Goal: Information Seeking & Learning: Find specific page/section

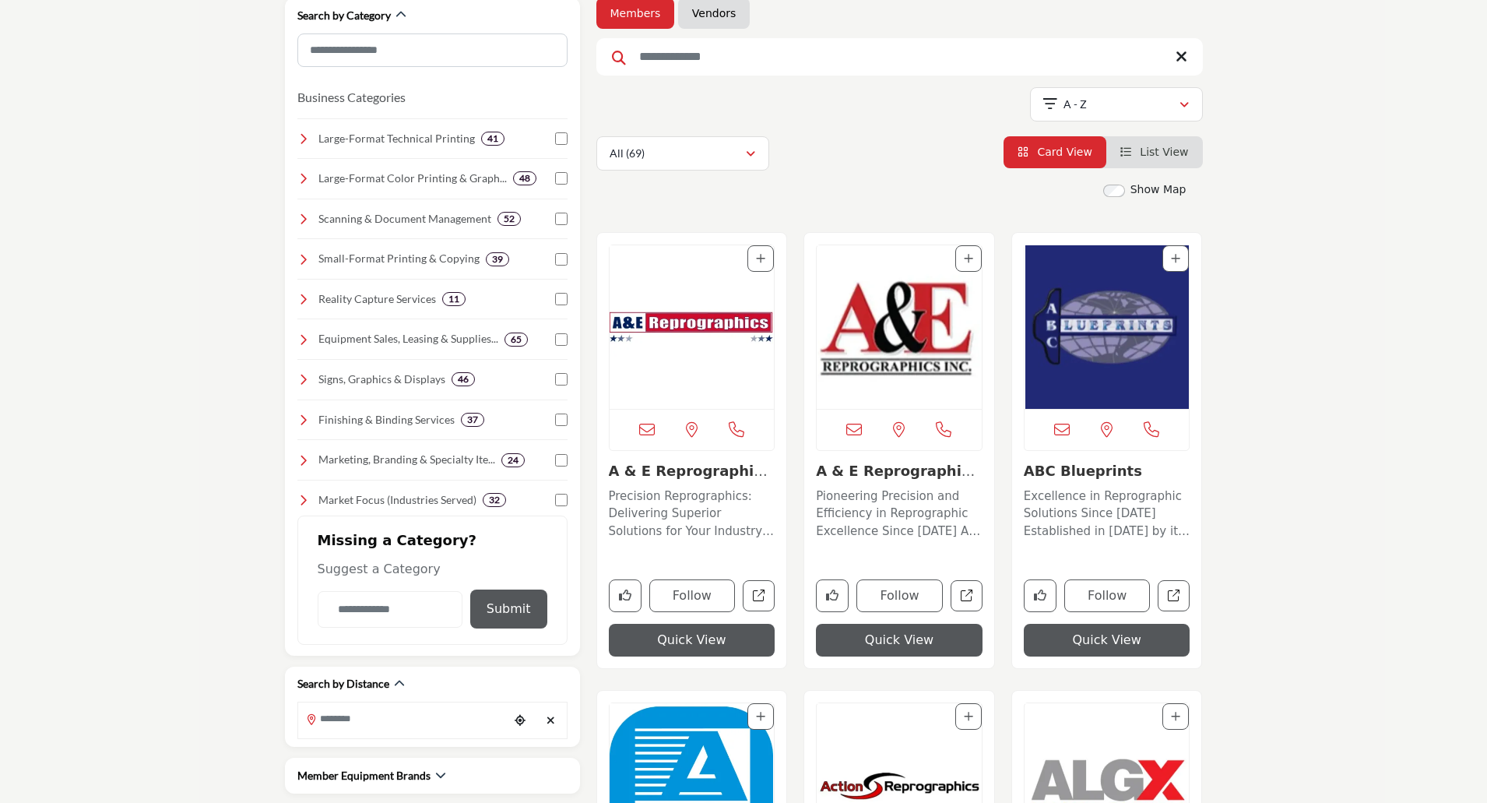
scroll to position [311, 0]
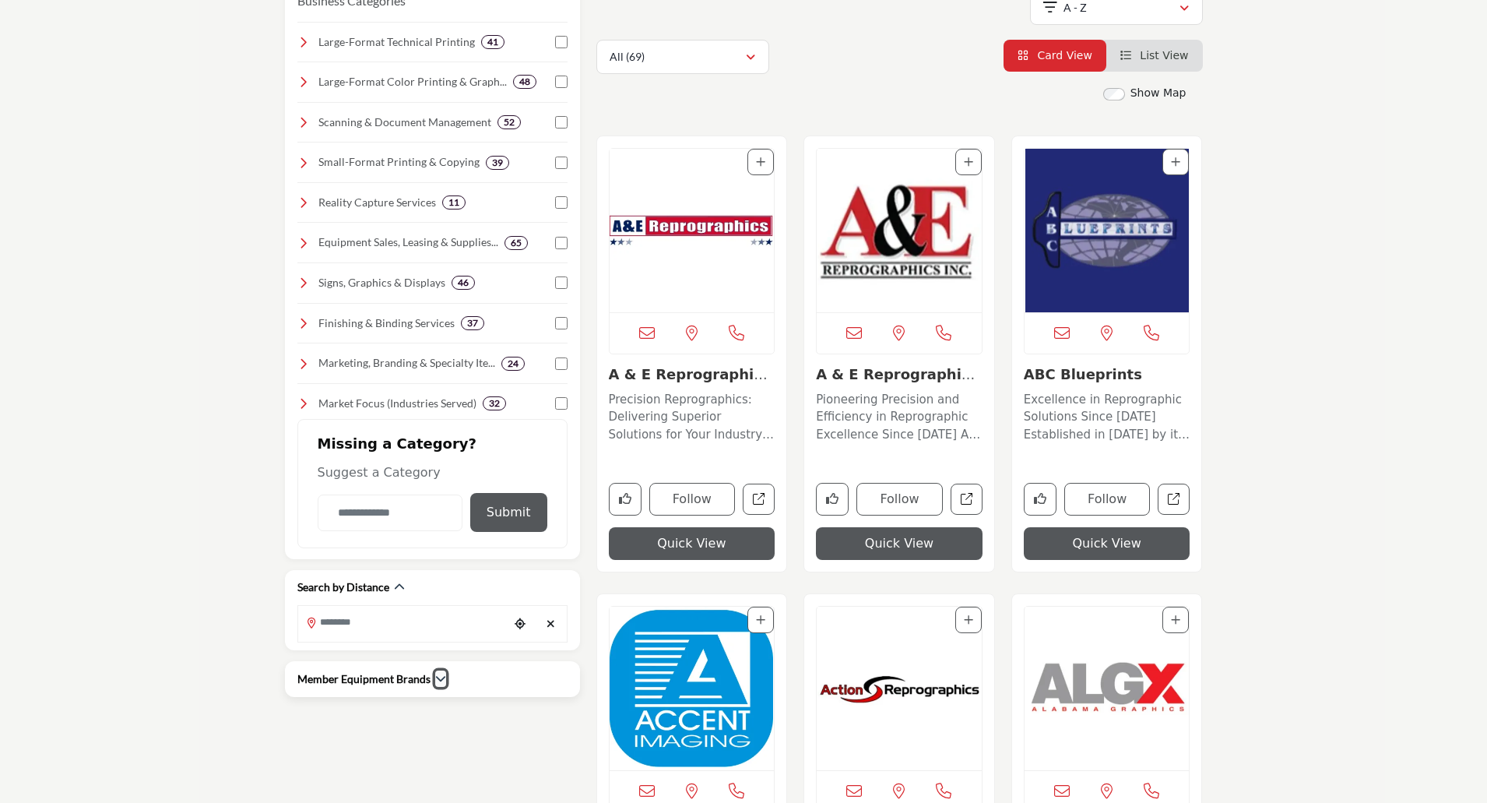
click at [435, 683] on icon "button" at bounding box center [440, 678] width 11 height 11
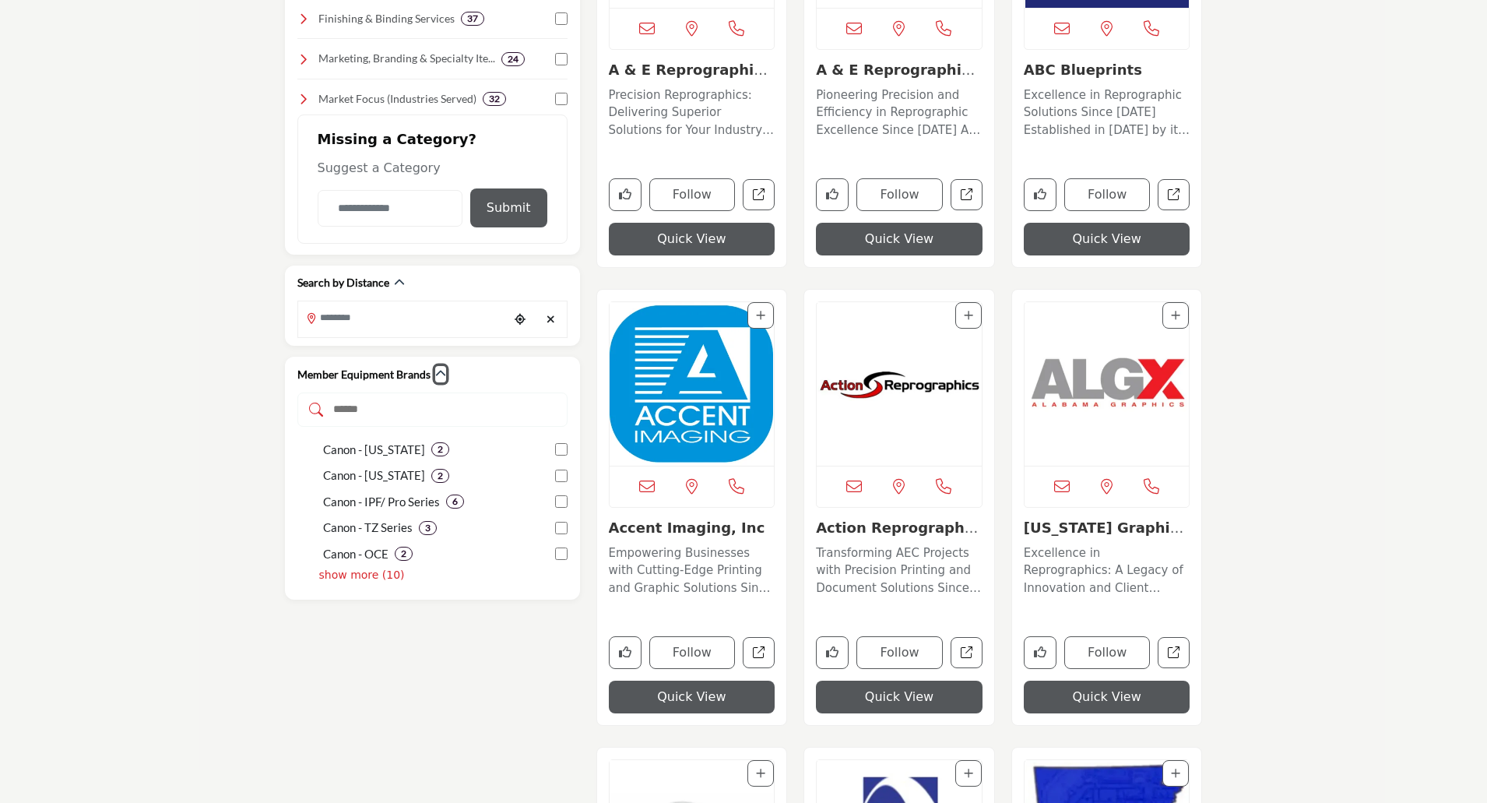
scroll to position [623, 0]
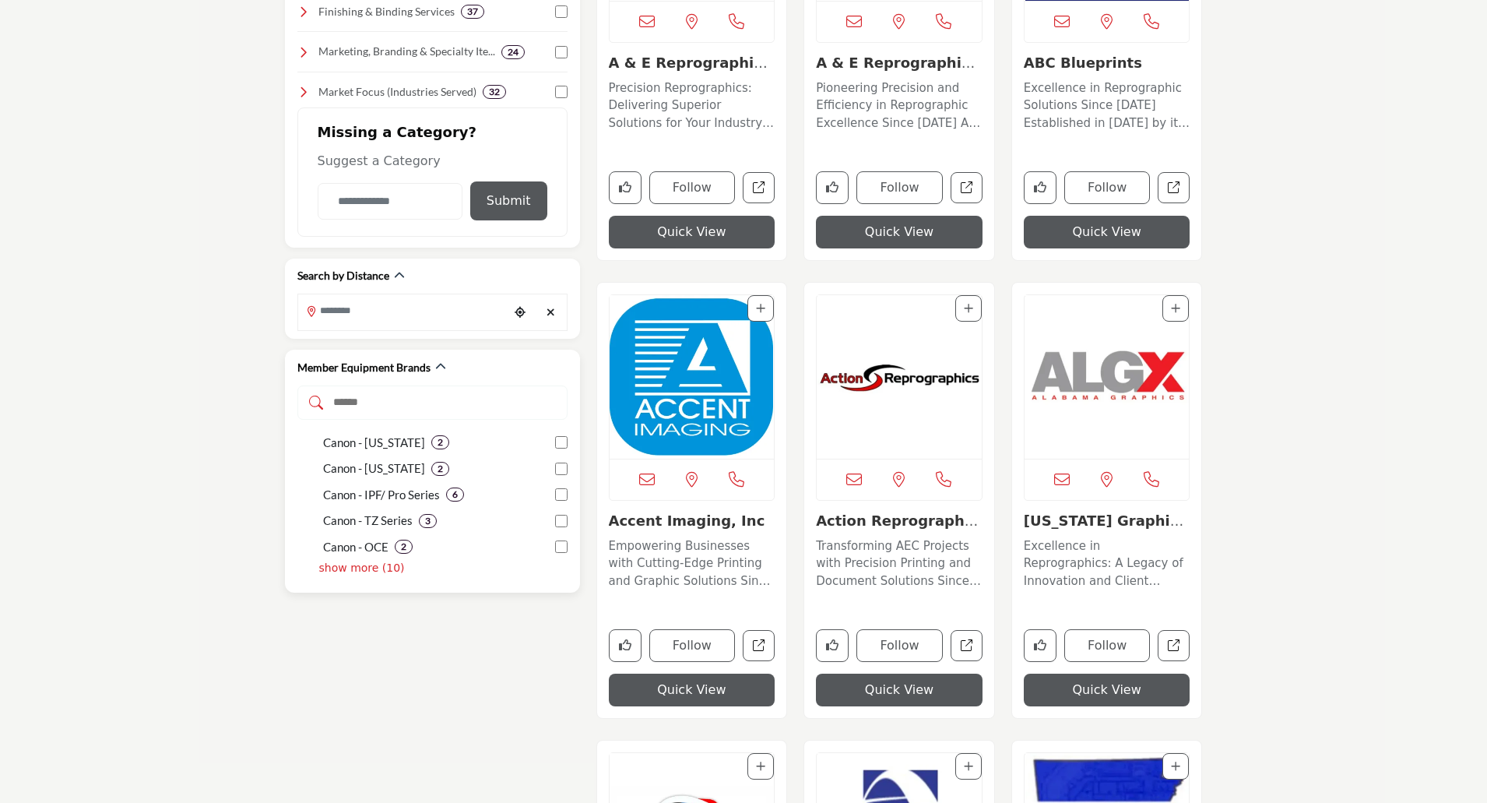
click at [340, 572] on p "show more (10)" at bounding box center [362, 568] width 86 height 16
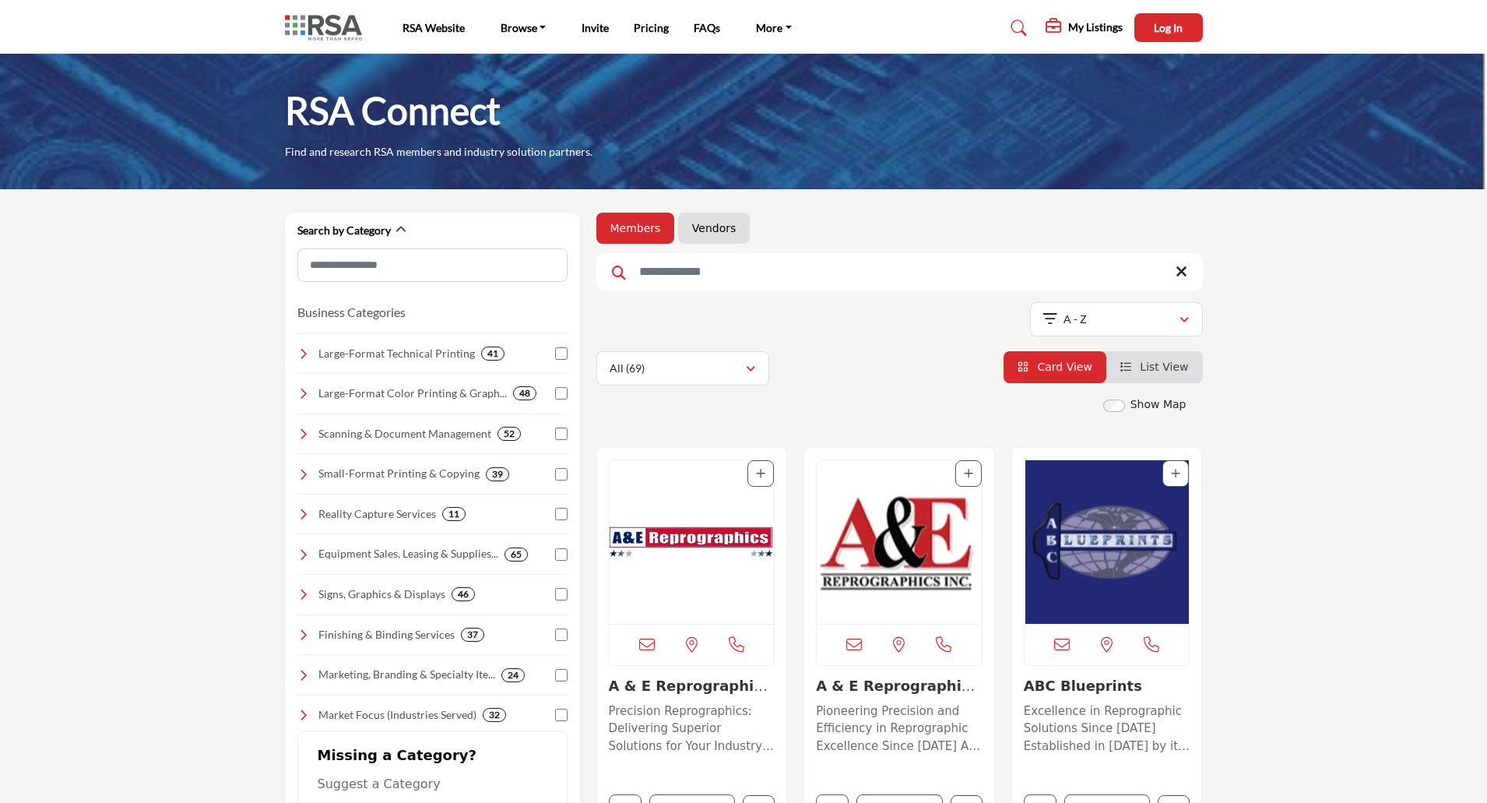
click at [660, 275] on input "Search Keyword" at bounding box center [899, 271] width 607 height 37
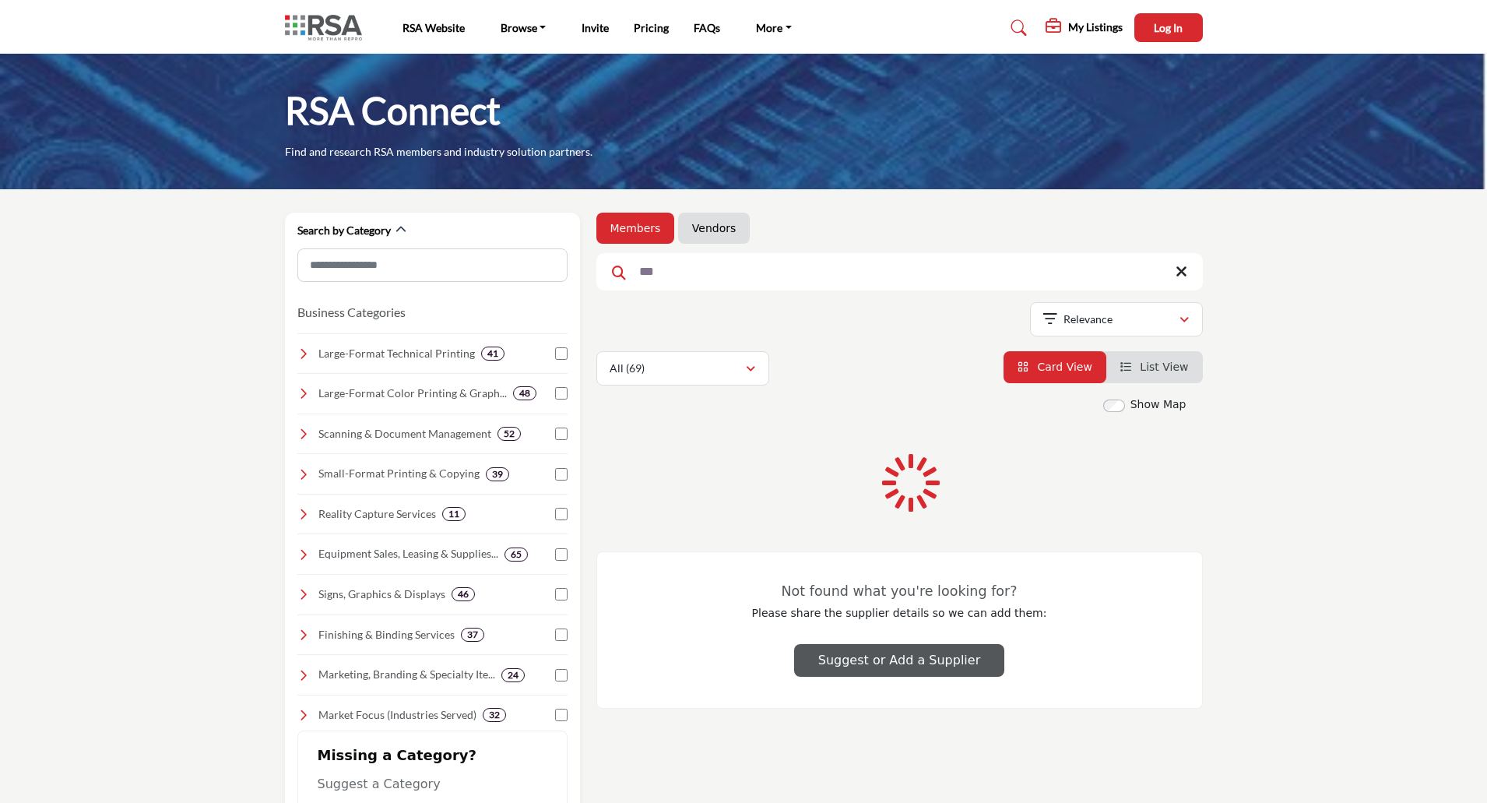
type input "***"
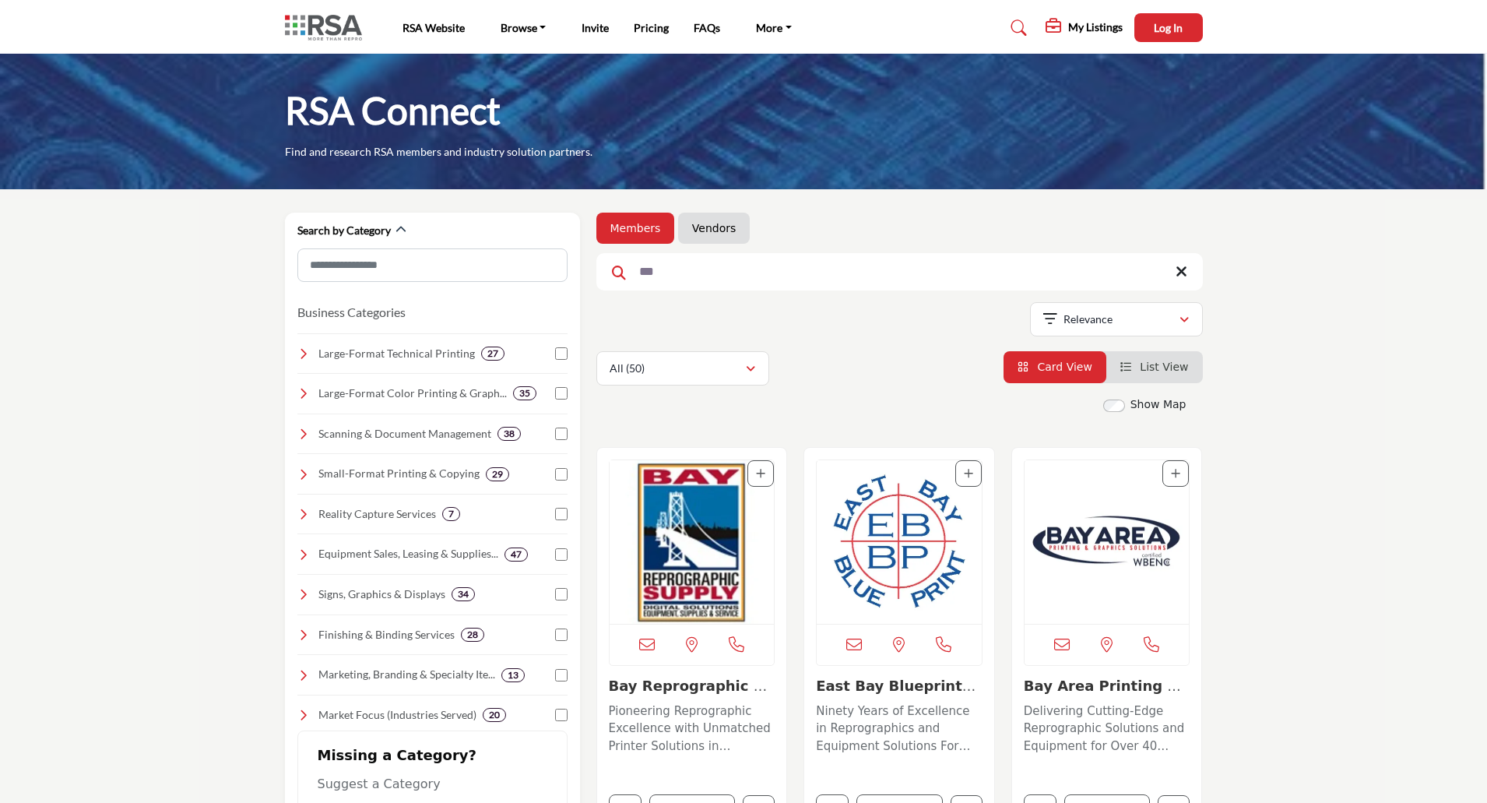
click at [706, 543] on img "Open Listing in new tab" at bounding box center [692, 542] width 165 height 164
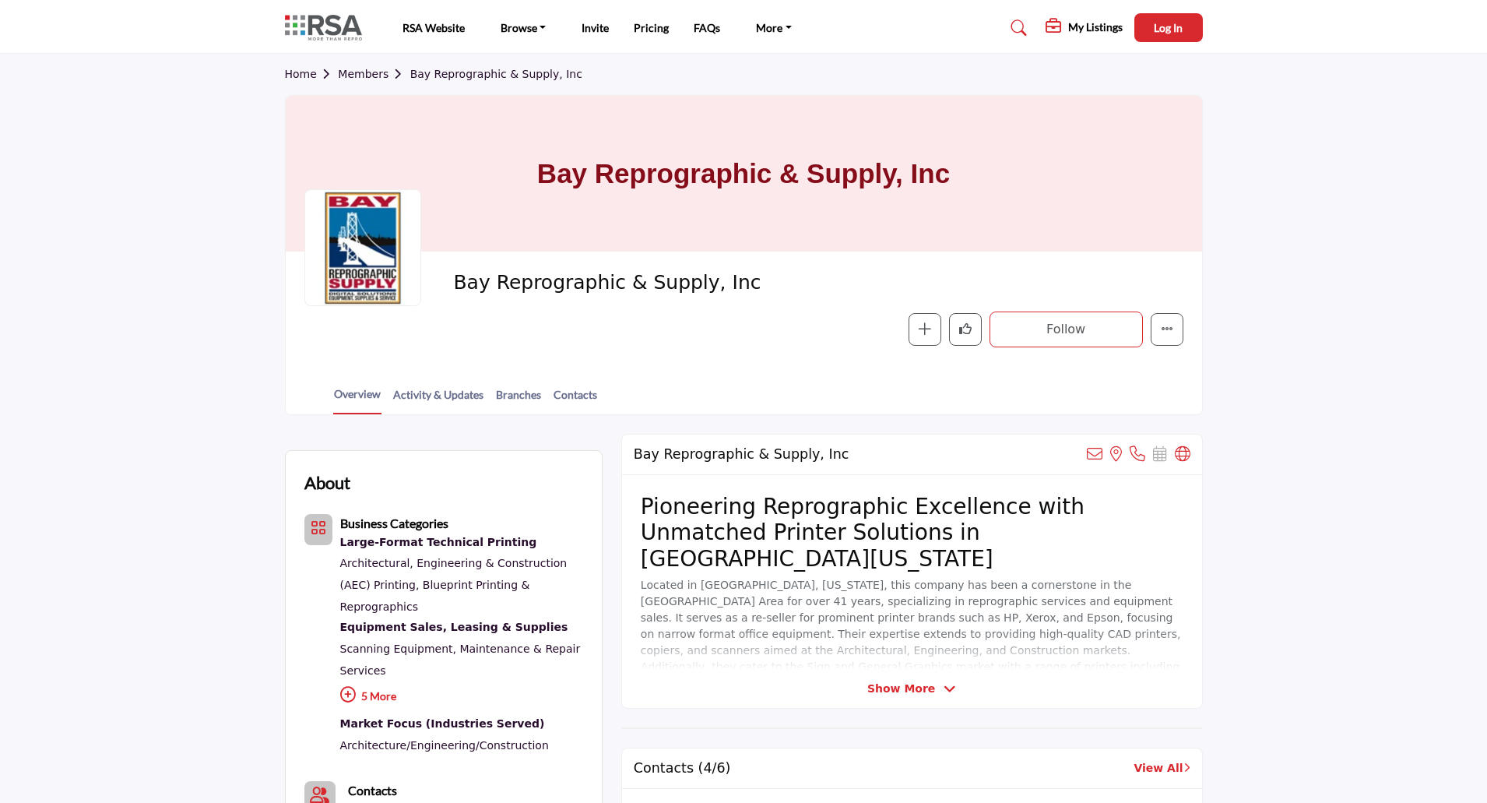
drag, startPoint x: 373, startPoint y: 76, endPoint x: 474, endPoint y: 77, distance: 101.2
click at [373, 76] on link "Members" at bounding box center [374, 74] width 72 height 12
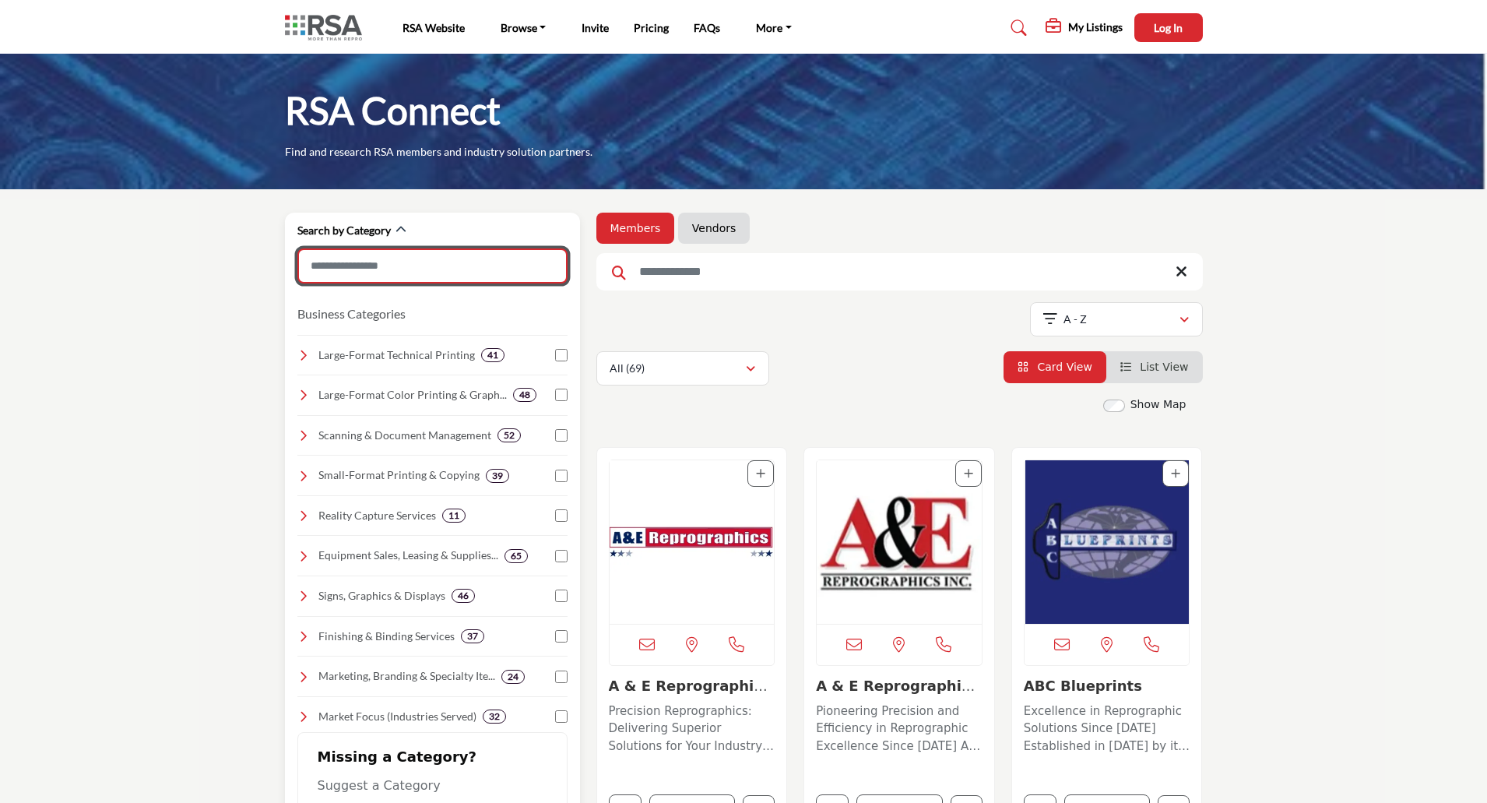
click at [435, 265] on input "Search Category" at bounding box center [432, 265] width 270 height 35
click at [646, 266] on input "Search Keyword" at bounding box center [899, 271] width 607 height 37
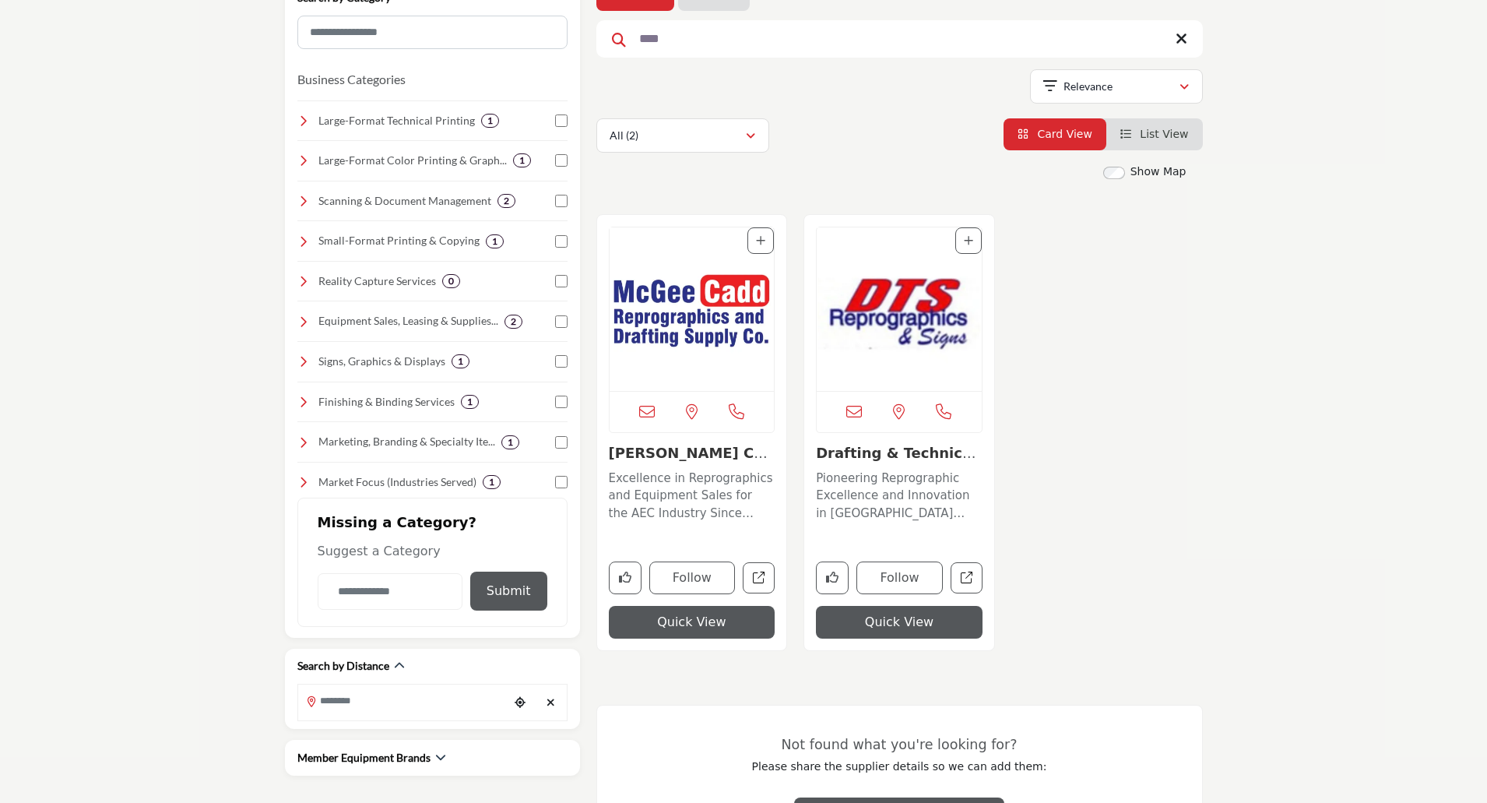
scroll to position [234, 0]
type input "****"
click at [913, 450] on link "Drafting & Technical..." at bounding box center [896, 460] width 160 height 33
